Goal: Check status: Check status

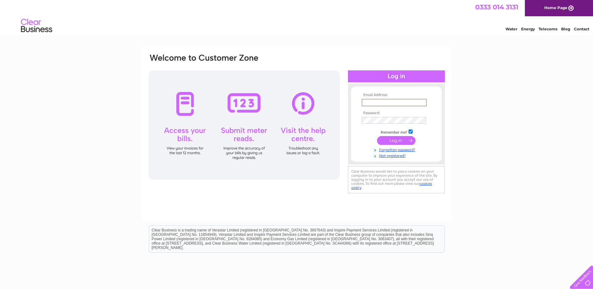
click at [368, 99] on input "text" at bounding box center [394, 103] width 65 height 8
paste input "ap-uk@medpace.com"
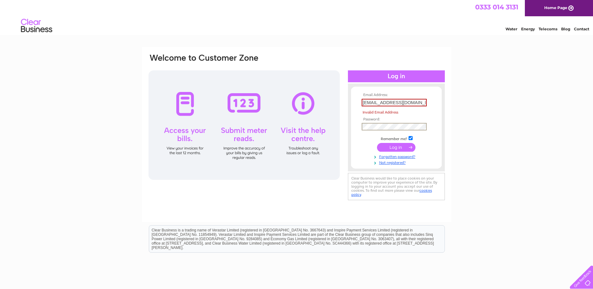
click at [460, 154] on div "Email Address: ap-uk@medpace.com Invalid Email Address Password:" at bounding box center [296, 188] width 593 height 282
click at [413, 99] on input "ap-uk@medpace.com" at bounding box center [394, 103] width 65 height 8
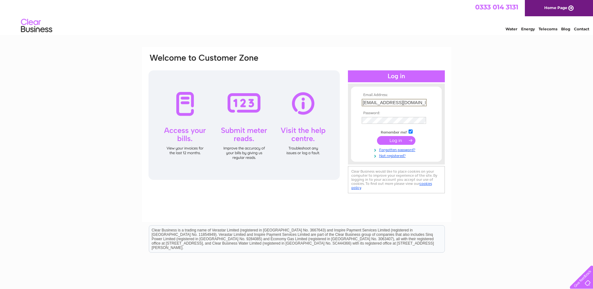
type input "AP-UK@medpace.com"
click at [407, 140] on input "submit" at bounding box center [396, 140] width 38 height 9
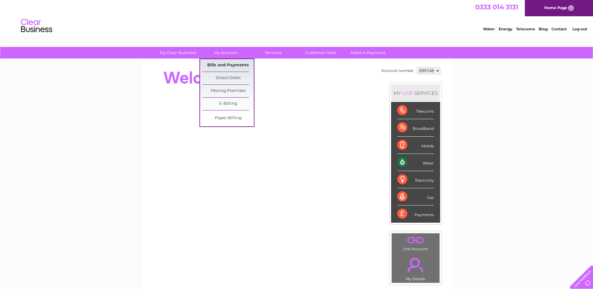
click at [238, 64] on link "Bills and Payments" at bounding box center [228, 65] width 52 height 13
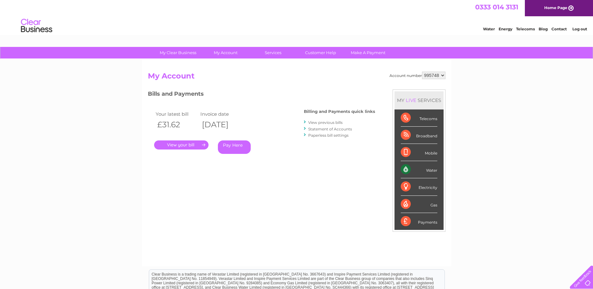
click at [193, 142] on link "." at bounding box center [181, 144] width 54 height 9
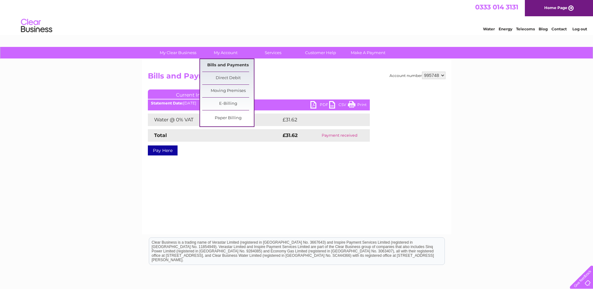
click at [230, 66] on link "Bills and Payments" at bounding box center [228, 65] width 52 height 13
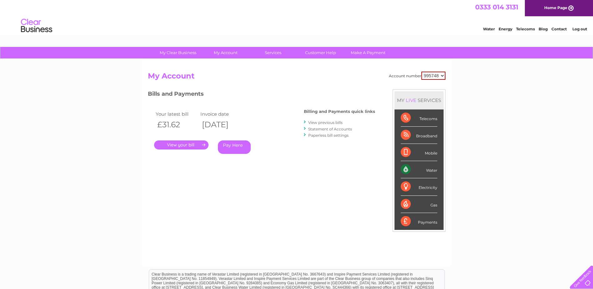
click at [199, 146] on link "." at bounding box center [181, 144] width 54 height 9
